Goal: Task Accomplishment & Management: Complete application form

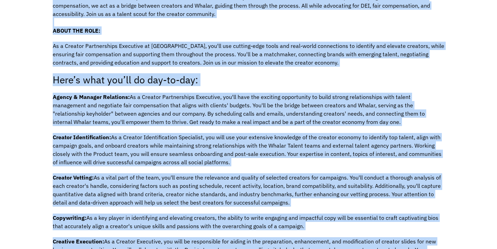
scroll to position [593, 0]
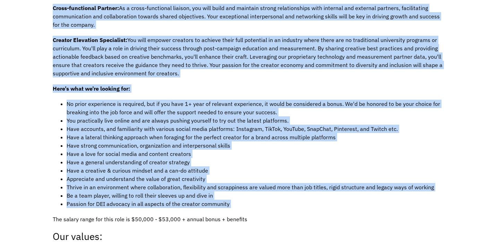
drag, startPoint x: 53, startPoint y: 16, endPoint x: 153, endPoint y: 200, distance: 209.2
click at [153, 200] on div "Job Description Filter using keywords Search Job Title: Creator Partnerships Ex…" at bounding box center [249, 74] width 406 height 1033
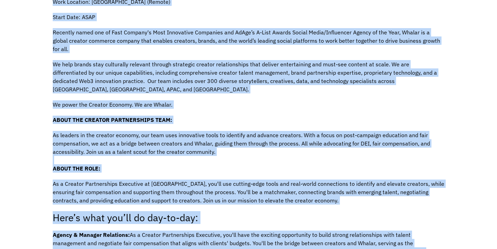
scroll to position [125, 0]
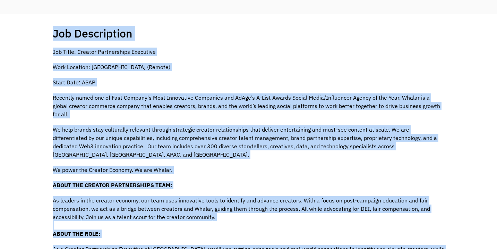
drag, startPoint x: 143, startPoint y: 95, endPoint x: 53, endPoint y: 24, distance: 115.0
copy div "Job Description Filter using keywords Job Title: Creator Partnerships Executive…"
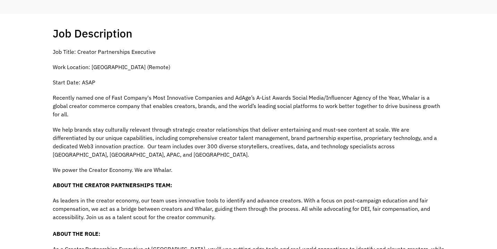
click at [216, 51] on p "Job Title: Creator Partnerships Executive" at bounding box center [249, 52] width 392 height 8
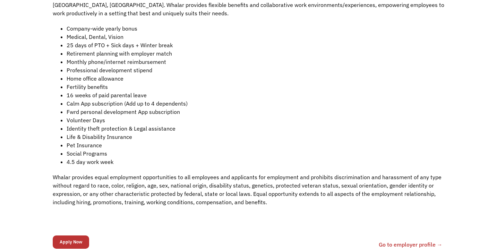
scroll to position [926, 0]
click at [68, 235] on input "Apply Now" at bounding box center [71, 241] width 36 height 13
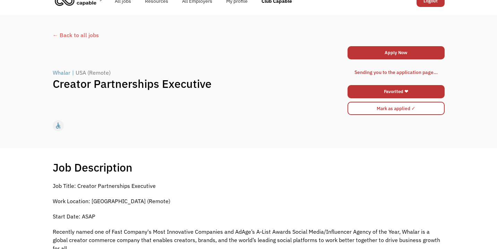
scroll to position [0, 0]
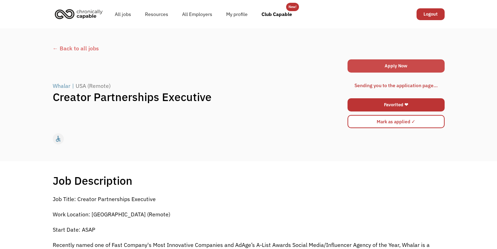
click at [430, 65] on link "Apply Now" at bounding box center [396, 65] width 97 height 13
click at [383, 66] on link "Apply Now" at bounding box center [396, 65] width 97 height 13
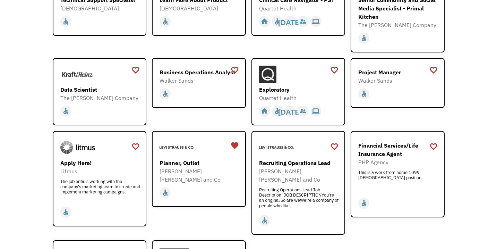
scroll to position [726, 0]
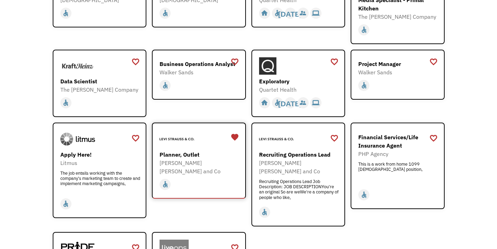
click at [227, 159] on div "[PERSON_NAME] [PERSON_NAME] and Co" at bounding box center [200, 167] width 80 height 17
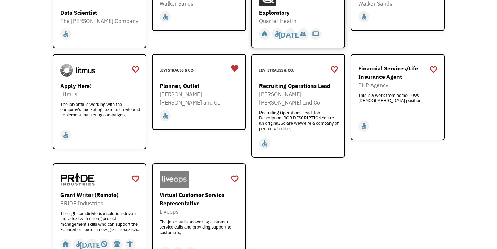
scroll to position [790, 0]
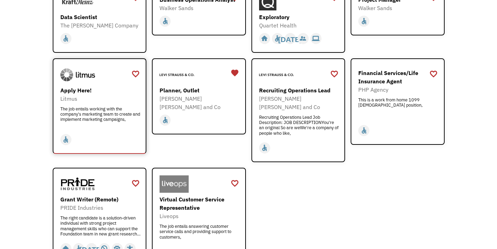
click at [101, 106] on div "The job entails working with the company's marketing team to create and impleme…" at bounding box center [100, 116] width 80 height 21
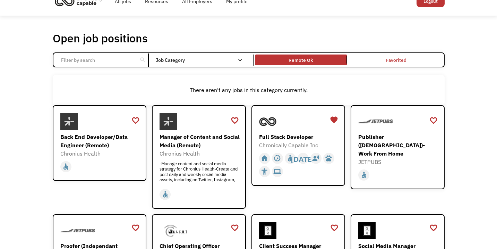
scroll to position [0, 0]
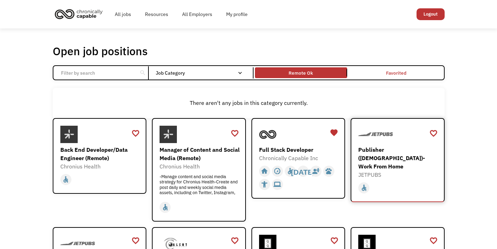
click at [403, 137] on div at bounding box center [398, 134] width 80 height 17
click at [215, 137] on div at bounding box center [200, 134] width 80 height 17
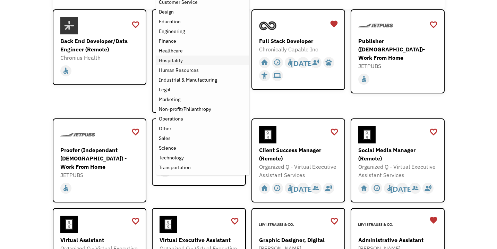
scroll to position [112, 0]
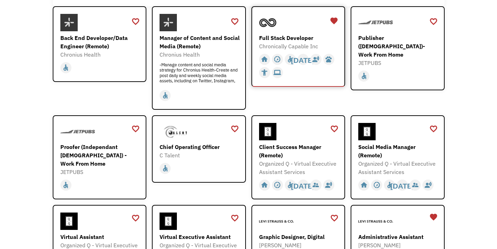
click at [290, 28] on div at bounding box center [299, 22] width 80 height 17
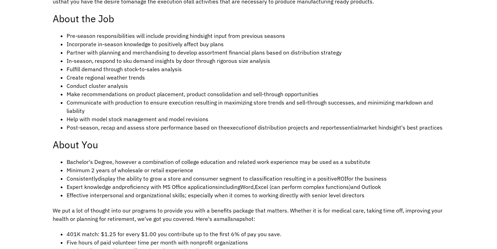
scroll to position [286, 0]
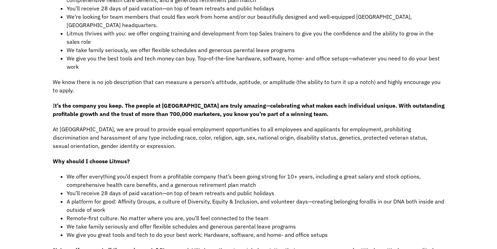
scroll to position [426, 0]
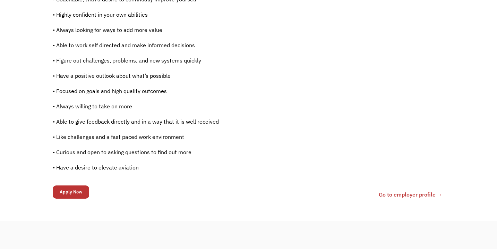
scroll to position [514, 0]
click at [68, 196] on input "Apply Now" at bounding box center [71, 191] width 36 height 13
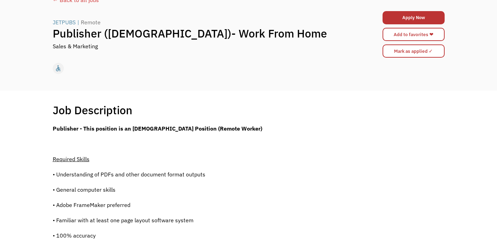
scroll to position [0, 0]
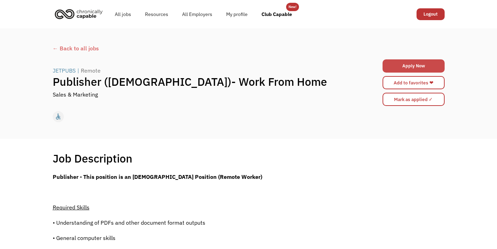
click at [398, 68] on link "Apply Now" at bounding box center [414, 65] width 62 height 13
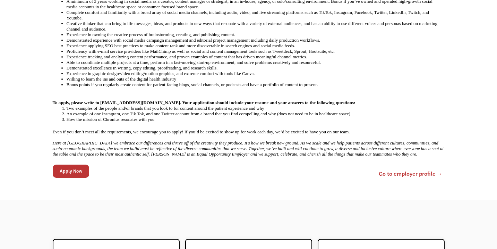
scroll to position [376, 0]
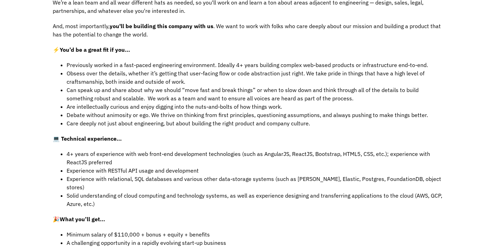
scroll to position [278, 0]
